Goal: Task Accomplishment & Management: Use online tool/utility

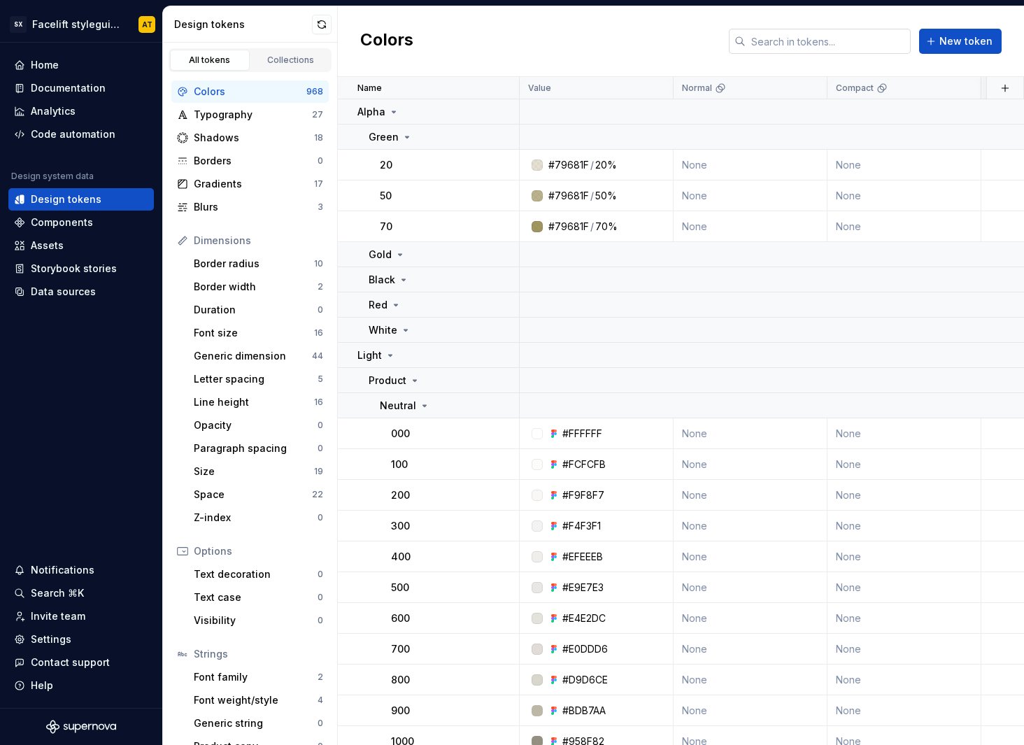
click at [783, 45] on input "text" at bounding box center [828, 41] width 165 height 25
click at [826, 41] on input "text" at bounding box center [828, 41] width 165 height 25
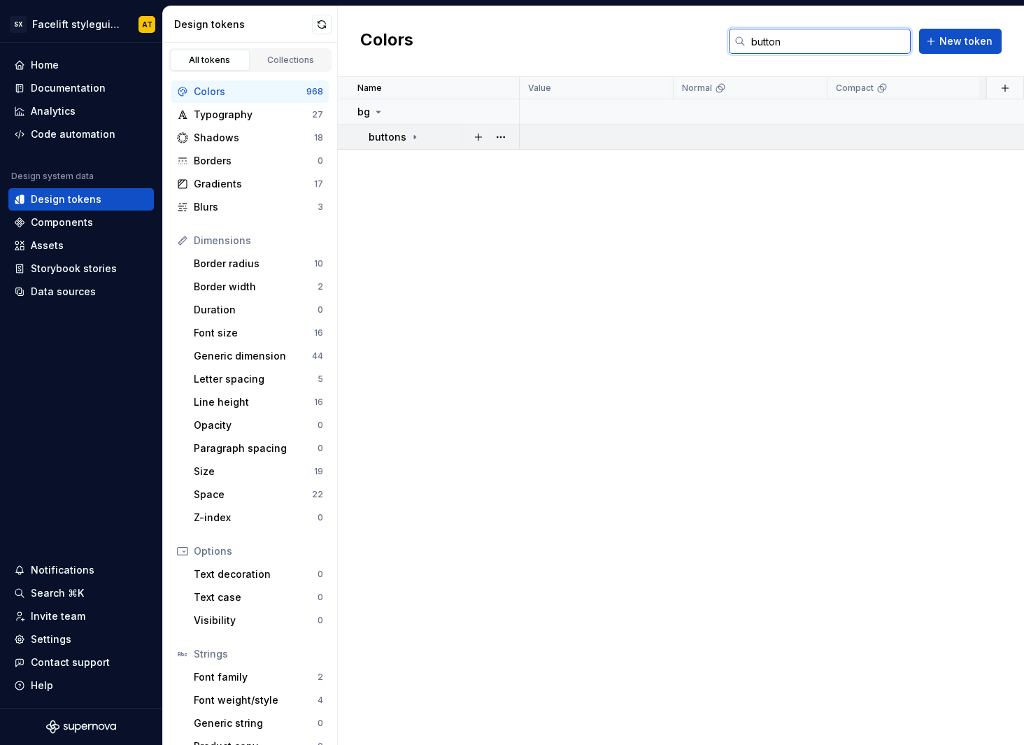
type input "button"
click at [416, 140] on icon at bounding box center [414, 137] width 11 height 11
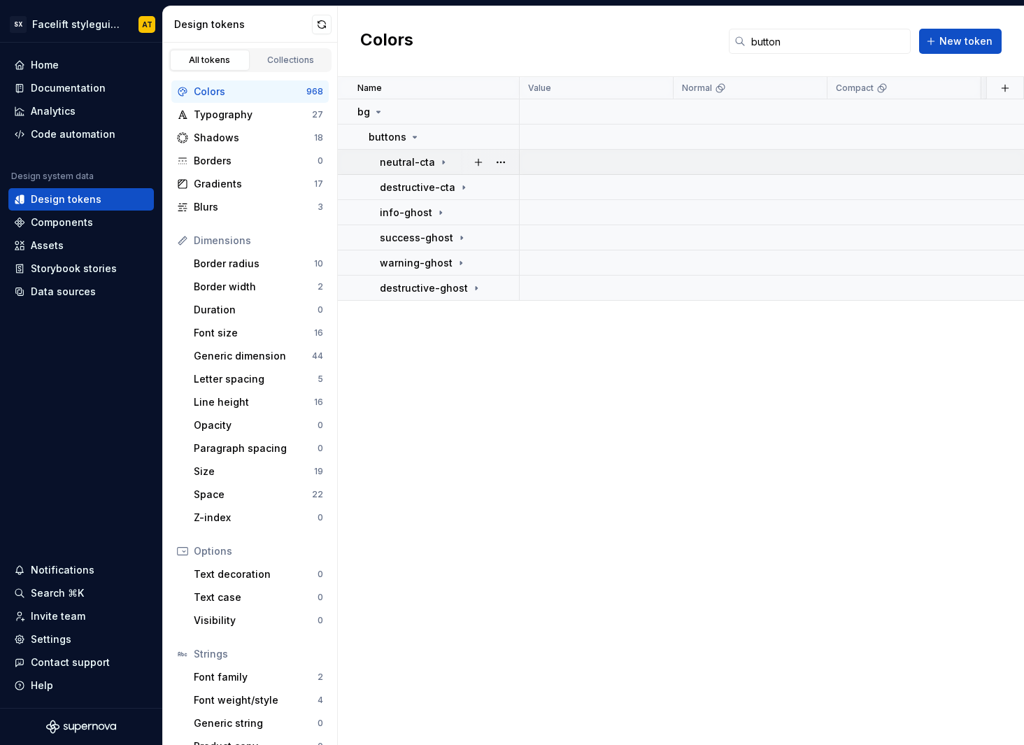
click at [423, 169] on td "neutral-cta" at bounding box center [429, 162] width 182 height 25
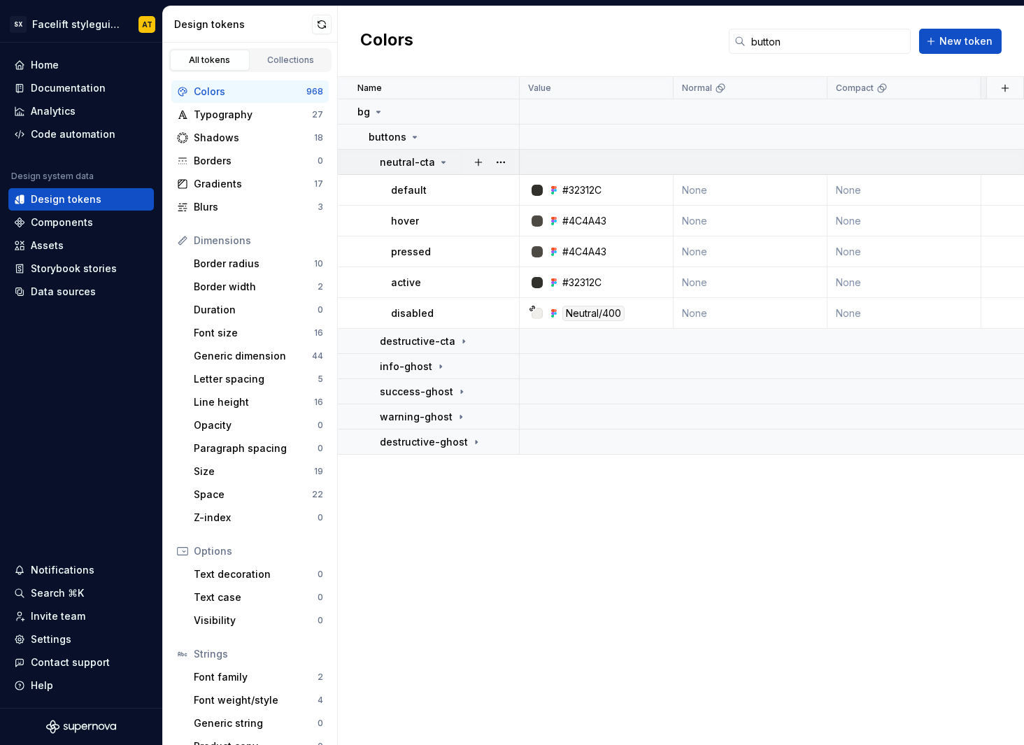
click at [423, 169] on td "neutral-cta" at bounding box center [429, 162] width 182 height 25
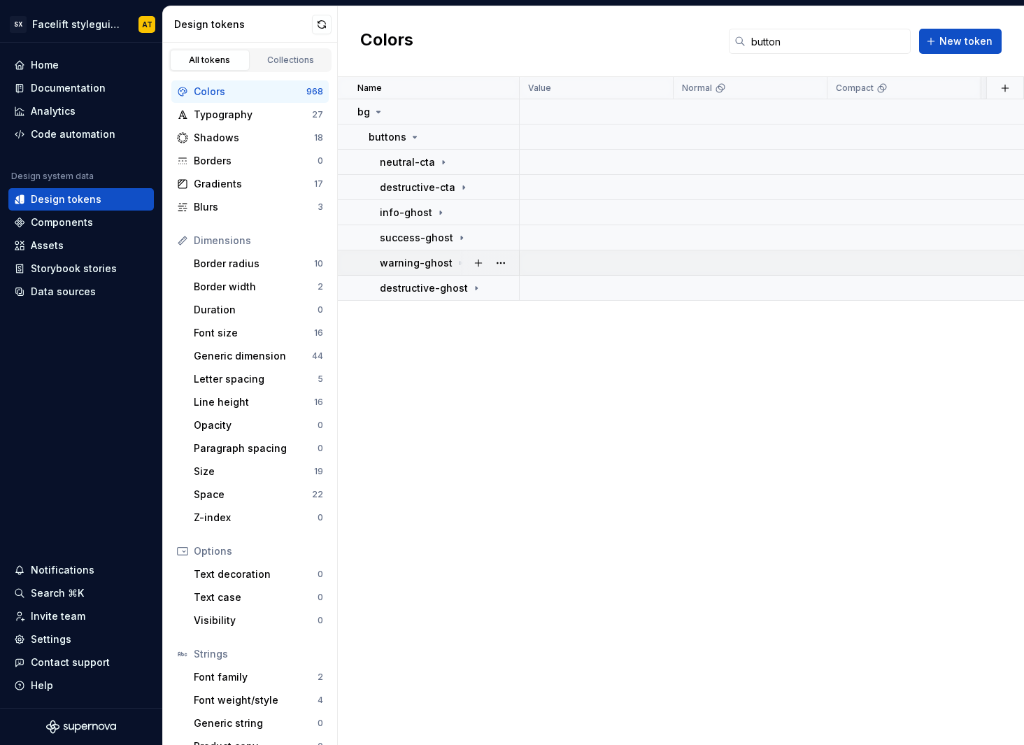
click at [440, 268] on p "warning-ghost" at bounding box center [416, 263] width 73 height 14
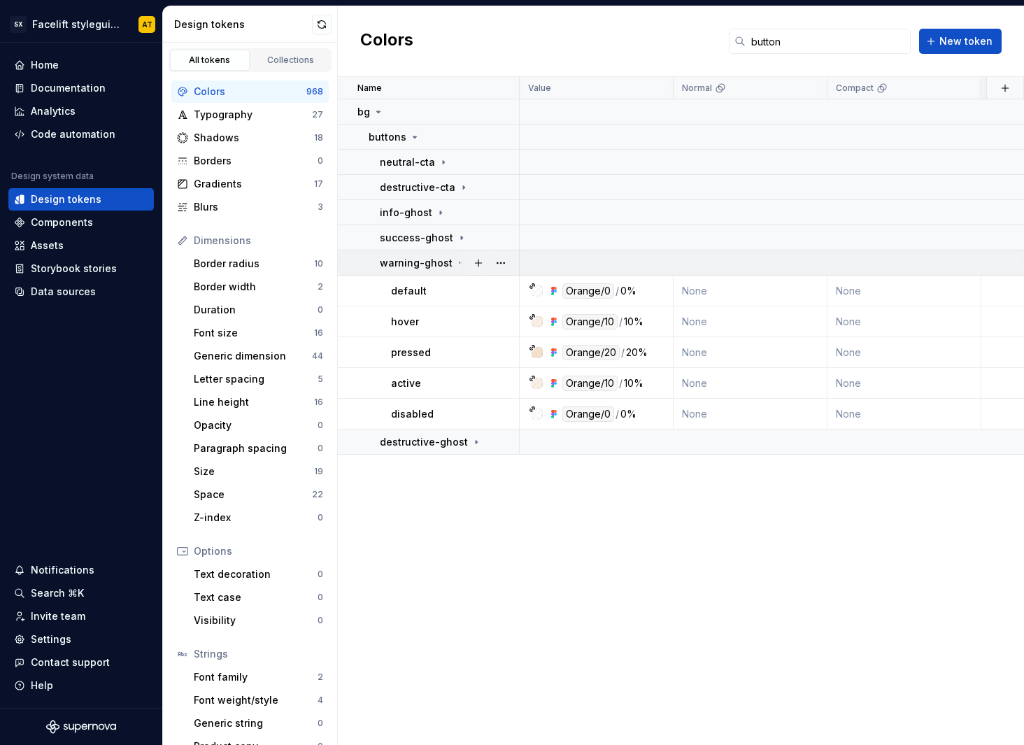
click at [440, 268] on p "warning-ghost" at bounding box center [416, 263] width 73 height 14
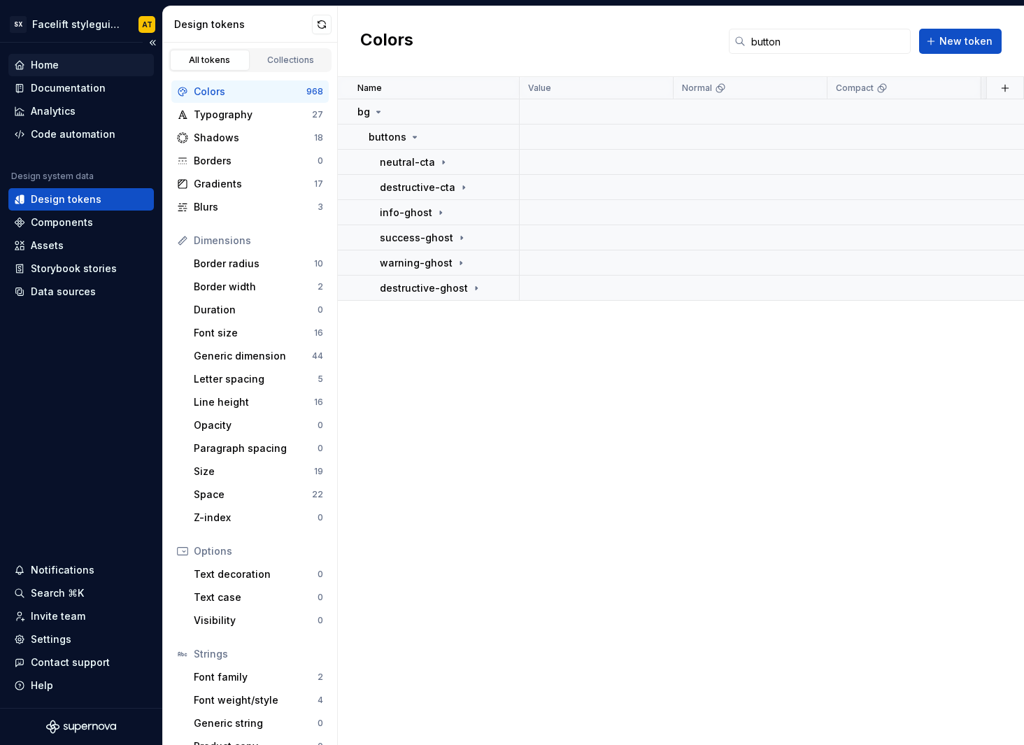
click at [69, 62] on div "Home" at bounding box center [81, 65] width 134 height 14
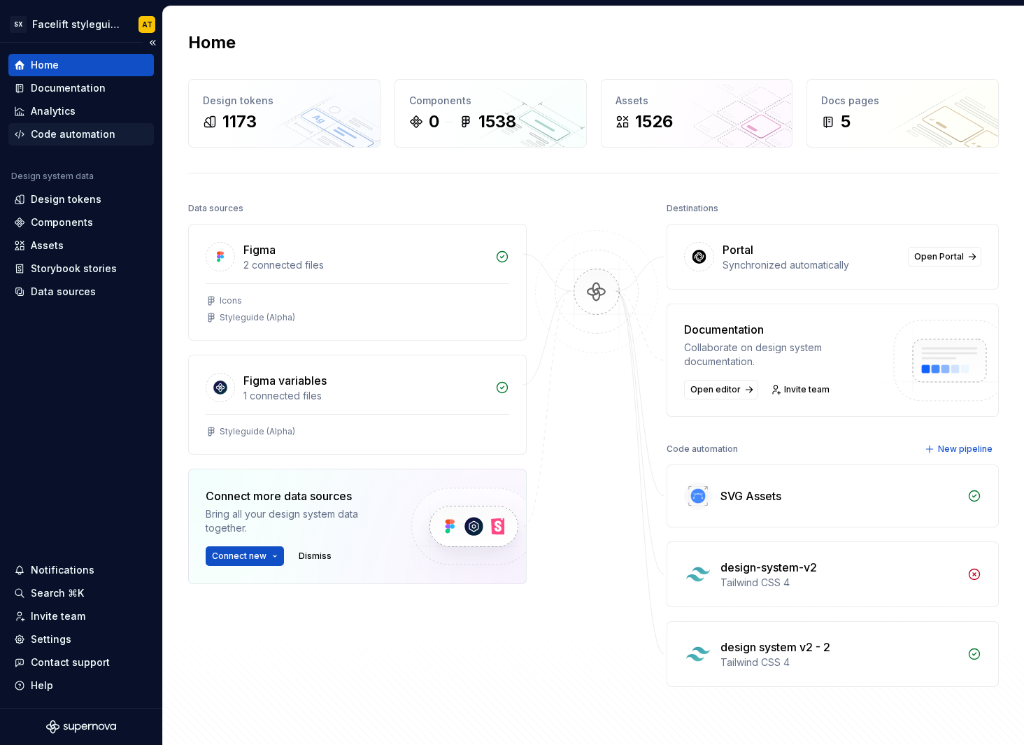
click at [72, 139] on div "Code automation" at bounding box center [73, 134] width 85 height 14
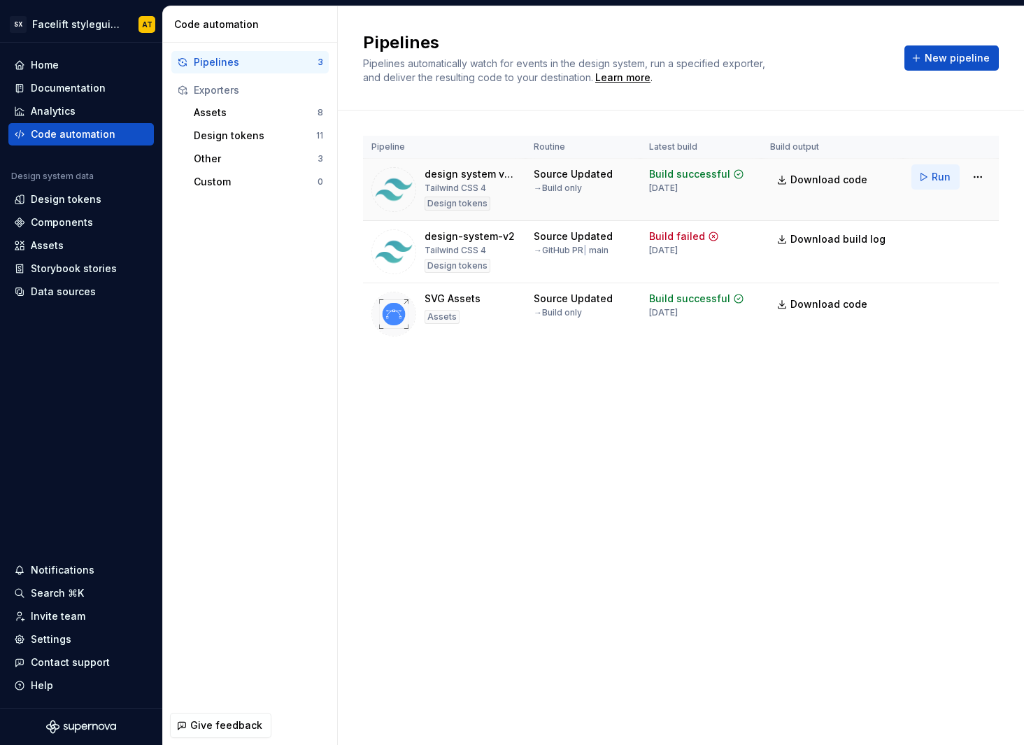
click at [936, 175] on span "Run" at bounding box center [941, 177] width 19 height 14
click at [590, 211] on td "Source Updated → Build only" at bounding box center [582, 190] width 115 height 62
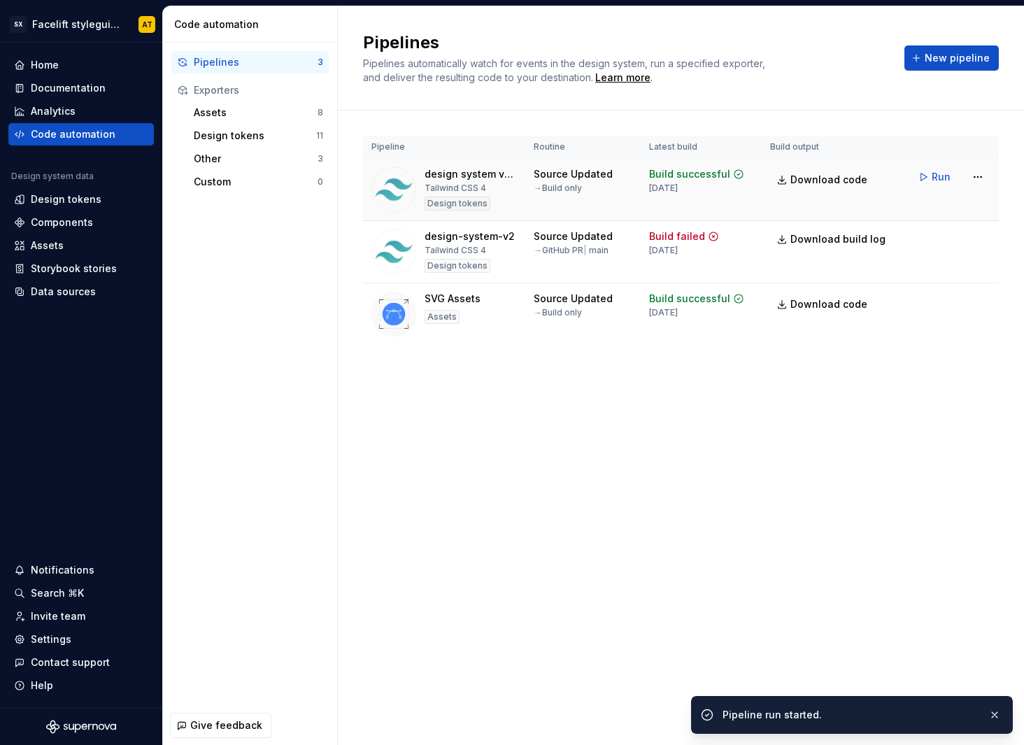
click at [470, 173] on div "design system v2 - 2" at bounding box center [471, 174] width 92 height 14
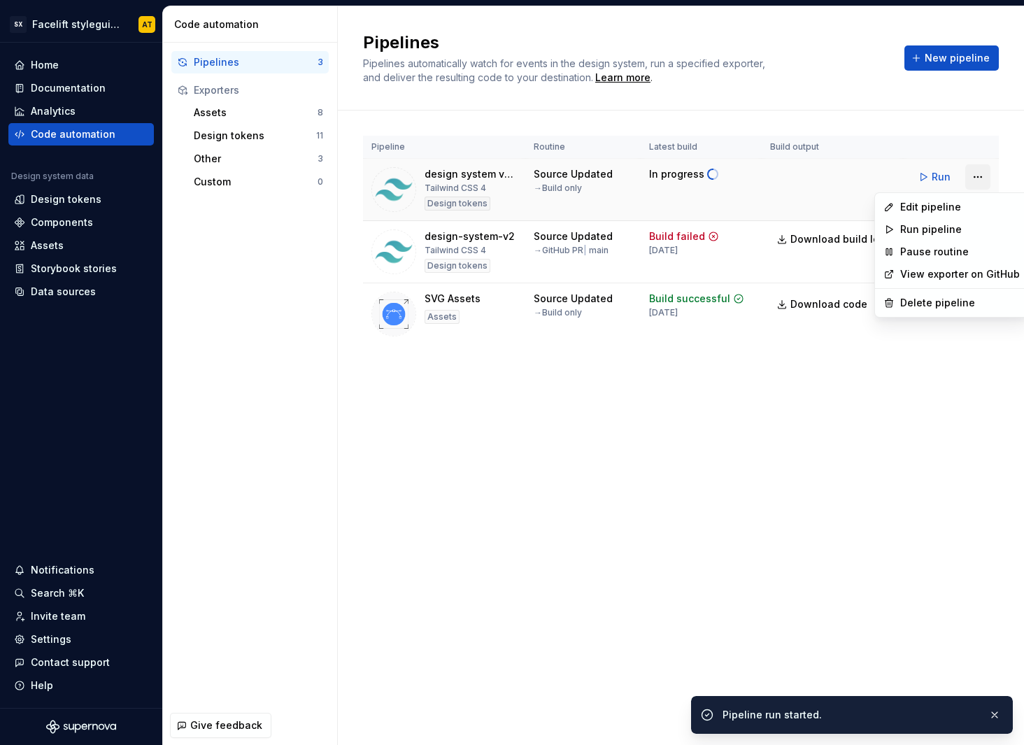
click at [987, 176] on html "SX Facelift styleguide AT Home Documentation Analytics Code automation Design s…" at bounding box center [512, 372] width 1024 height 745
click at [947, 206] on div "Edit pipeline" at bounding box center [960, 207] width 120 height 14
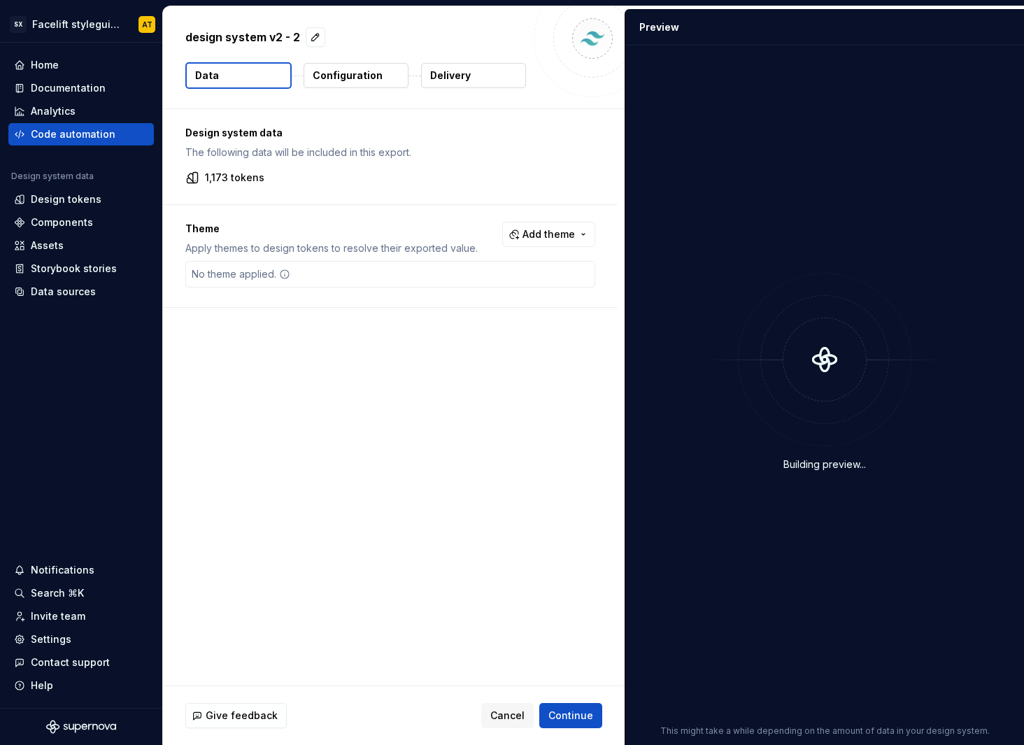
click at [356, 69] on p "Configuration" at bounding box center [348, 76] width 70 height 14
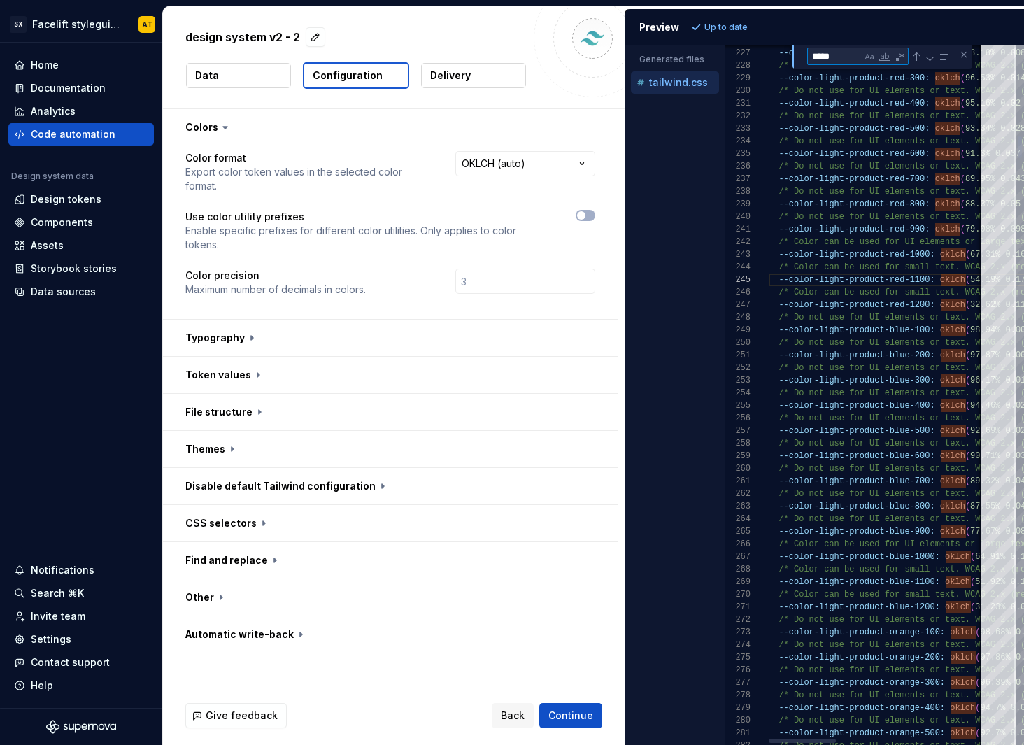
type textarea "**********"
type textarea "*"
type textarea "**********"
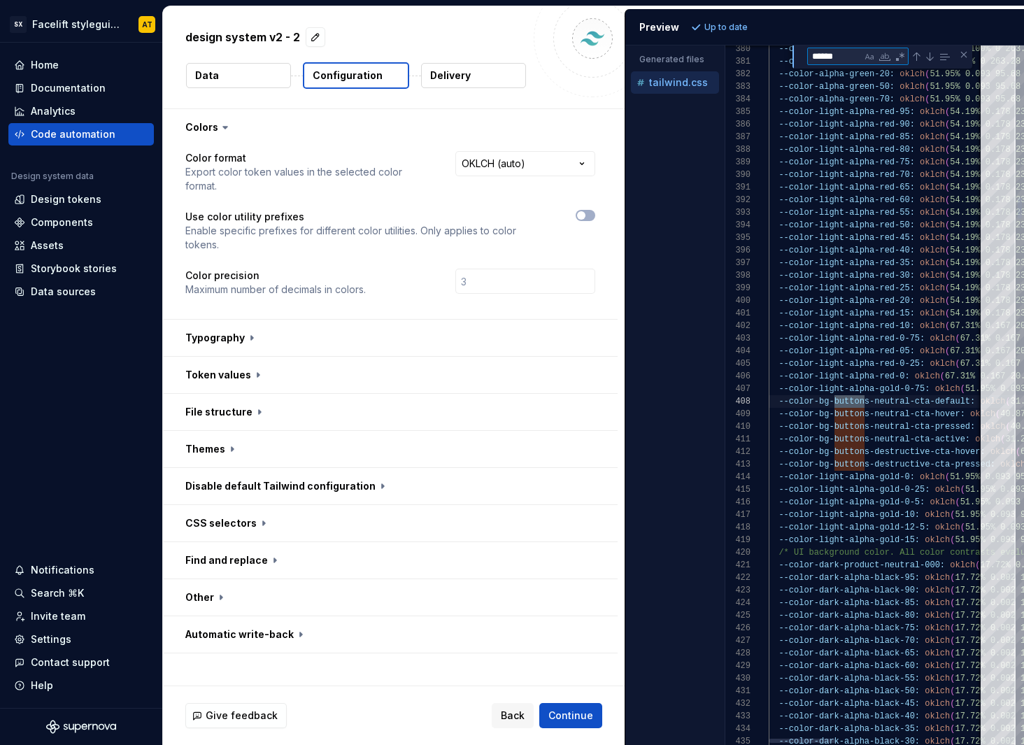
scroll to position [126, 96]
type textarea "******"
type textarea "**********"
